Goal: Task Accomplishment & Management: Manage account settings

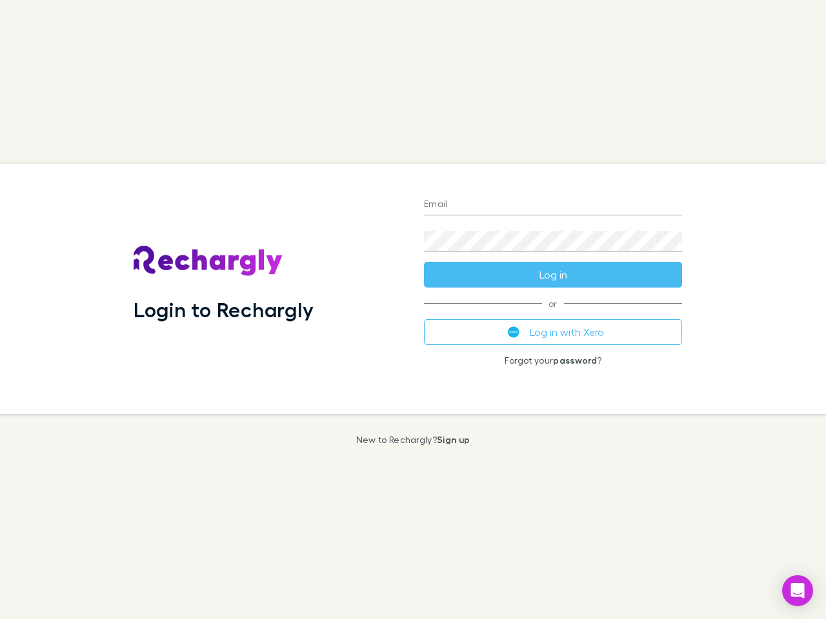
click at [413, 310] on div "Login to Rechargly" at bounding box center [268, 289] width 290 height 250
click at [553, 205] on input "Email" at bounding box center [553, 205] width 258 height 21
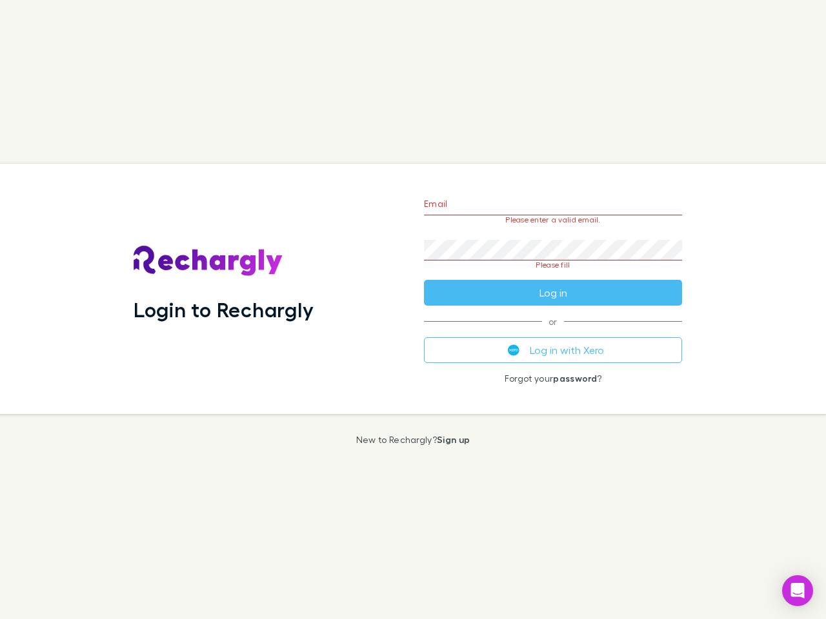
click at [553, 275] on form "Email Please enter a valid email. Password Please fill Log in" at bounding box center [553, 244] width 258 height 121
click at [553, 332] on div "Email Please enter a valid email. Password Please fill Log in or Log in with Xe…" at bounding box center [552, 289] width 279 height 250
click at [797, 591] on icon "Open Intercom Messenger" at bounding box center [798, 590] width 14 height 15
